Goal: Information Seeking & Learning: Learn about a topic

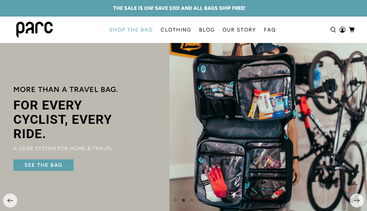
click at [140, 28] on link "SHOP THE BAG" at bounding box center [130, 30] width 51 height 18
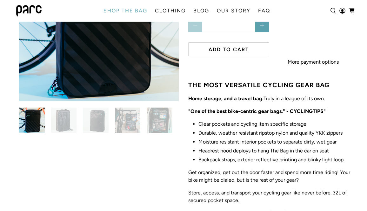
scroll to position [78, 0]
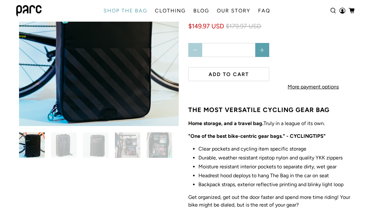
click at [67, 149] on img at bounding box center [64, 145] width 26 height 26
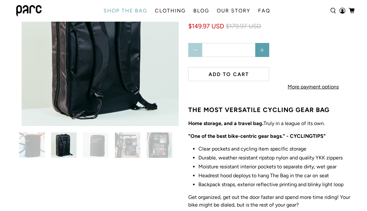
click at [122, 145] on img at bounding box center [128, 145] width 26 height 26
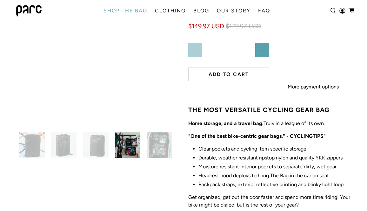
scroll to position [39, 0]
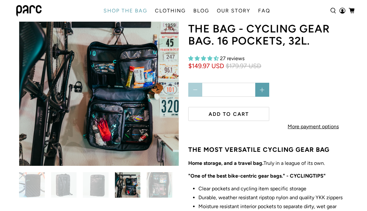
click at [166, 188] on img at bounding box center [160, 185] width 26 height 26
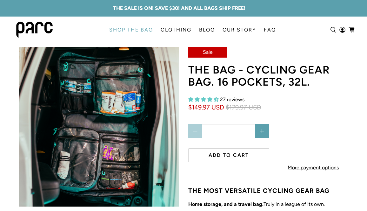
scroll to position [0, 0]
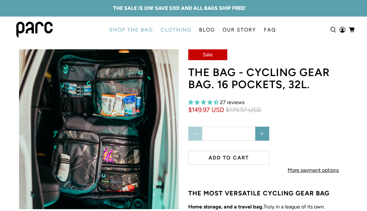
click at [175, 24] on link "CLOTHING" at bounding box center [176, 30] width 38 height 18
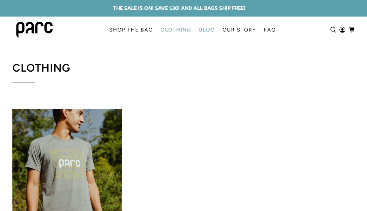
click at [203, 26] on link "BLOG" at bounding box center [207, 30] width 24 height 18
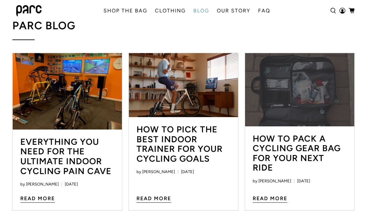
scroll to position [25, 0]
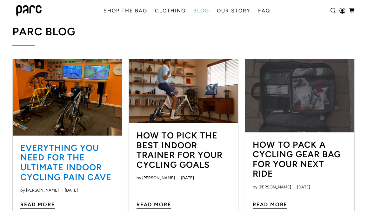
click at [65, 158] on link "Everything You Need for the Ultimate Indoor Cycling Pain Cave" at bounding box center [65, 162] width 91 height 40
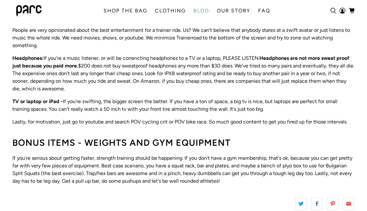
scroll to position [494, 0]
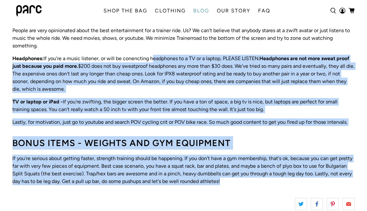
drag, startPoint x: 256, startPoint y: 185, endPoint x: 152, endPoint y: 61, distance: 161.7
click at [152, 61] on p "Headphones: If you're a music listener, or will be conencting headphones to a T…" at bounding box center [183, 74] width 342 height 38
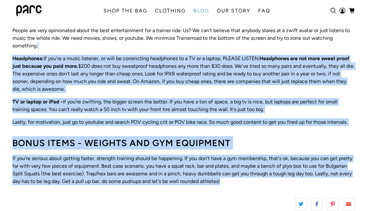
drag, startPoint x: 148, startPoint y: 44, endPoint x: 262, endPoint y: 182, distance: 179.6
click at [262, 182] on p "If you're serious about getting faster, strength training should be happening. …" at bounding box center [183, 169] width 342 height 30
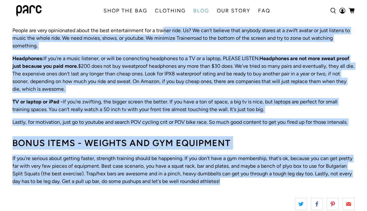
drag, startPoint x: 264, startPoint y: 182, endPoint x: 165, endPoint y: 31, distance: 180.9
click at [165, 31] on p "People are very opinionated about the best entertainment for a trainer ride. Us…" at bounding box center [183, 38] width 342 height 23
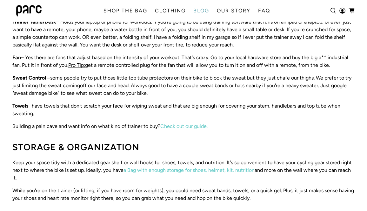
scroll to position [289, 0]
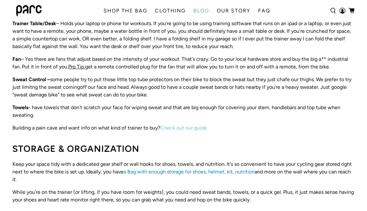
click at [192, 173] on link "a Bag with enough storage for shoes, helmet, kit, nutrition" at bounding box center [189, 171] width 131 height 6
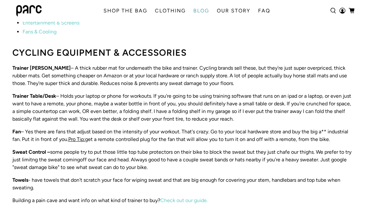
scroll to position [217, 0]
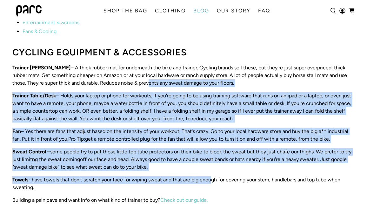
drag, startPoint x: 114, startPoint y: 80, endPoint x: 213, endPoint y: 176, distance: 138.2
click at [213, 176] on p "Towels - have towels that don't scratch your face for wiping sweat and that are…" at bounding box center [183, 183] width 342 height 15
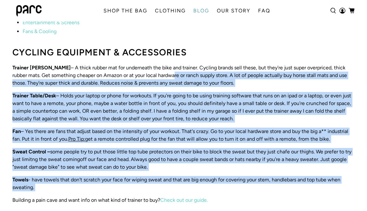
drag, startPoint x: 211, startPoint y: 144, endPoint x: 260, endPoint y: 192, distance: 68.3
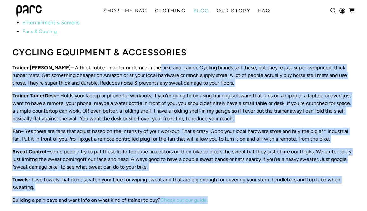
drag, startPoint x: 128, startPoint y: 64, endPoint x: 255, endPoint y: 196, distance: 183.8
click at [259, 196] on p "Building a pain cave and want info on what kind of trainer to buy? Check out ou…" at bounding box center [183, 200] width 342 height 8
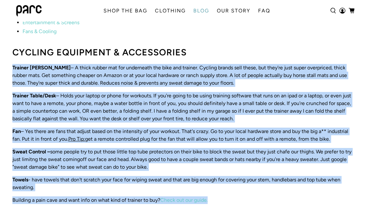
drag, startPoint x: 263, startPoint y: 196, endPoint x: 129, endPoint y: 61, distance: 190.5
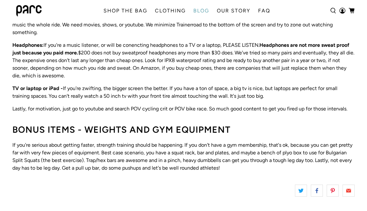
scroll to position [526, 0]
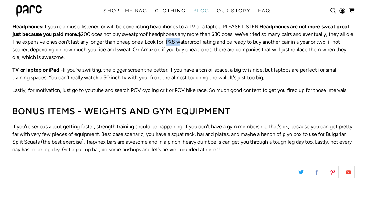
drag, startPoint x: 175, startPoint y: 41, endPoint x: 186, endPoint y: 41, distance: 11.4
click at [186, 41] on p "Headphones: If you're a music listener, or will be conencting headphones to a T…" at bounding box center [183, 42] width 342 height 38
copy p "IPX8"
